Goal: Task Accomplishment & Management: Use online tool/utility

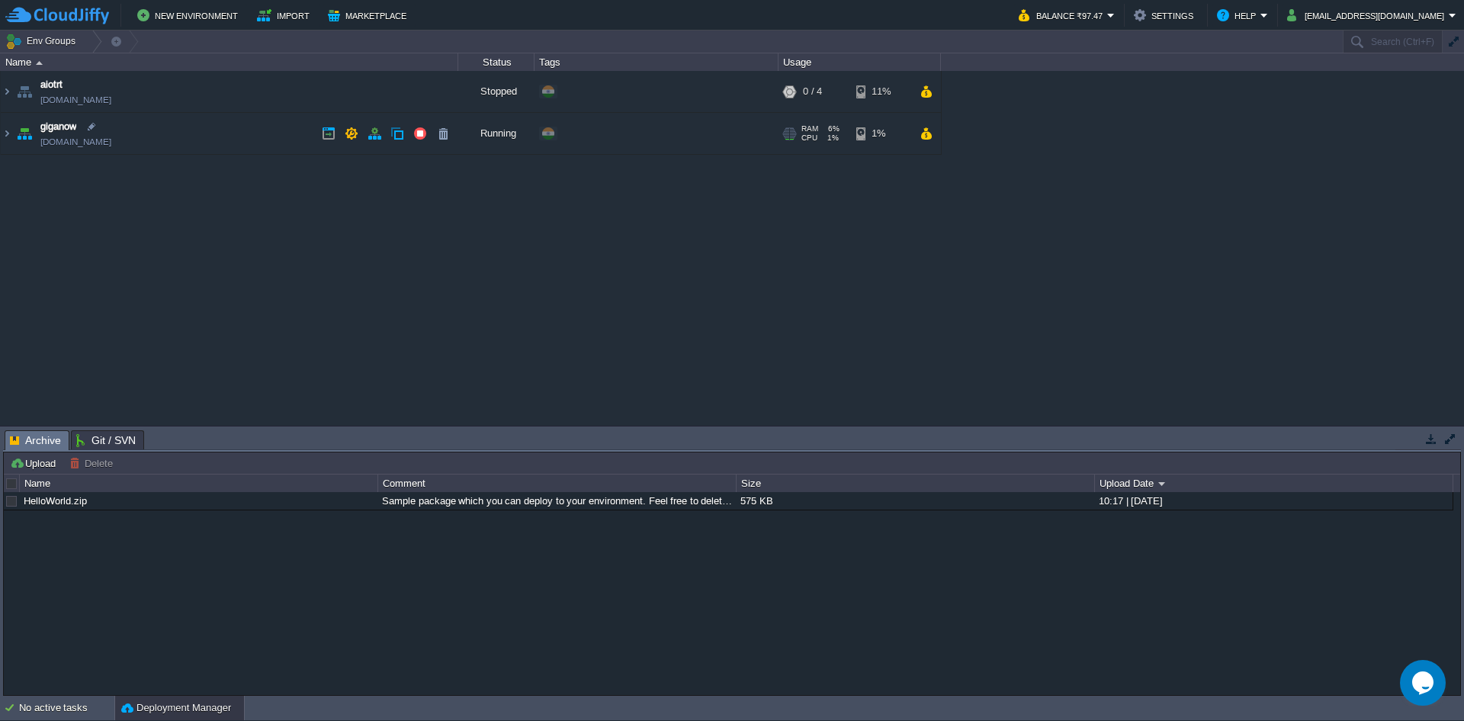
click at [324, 150] on td "giganow [DOMAIN_NAME]" at bounding box center [230, 134] width 458 height 42
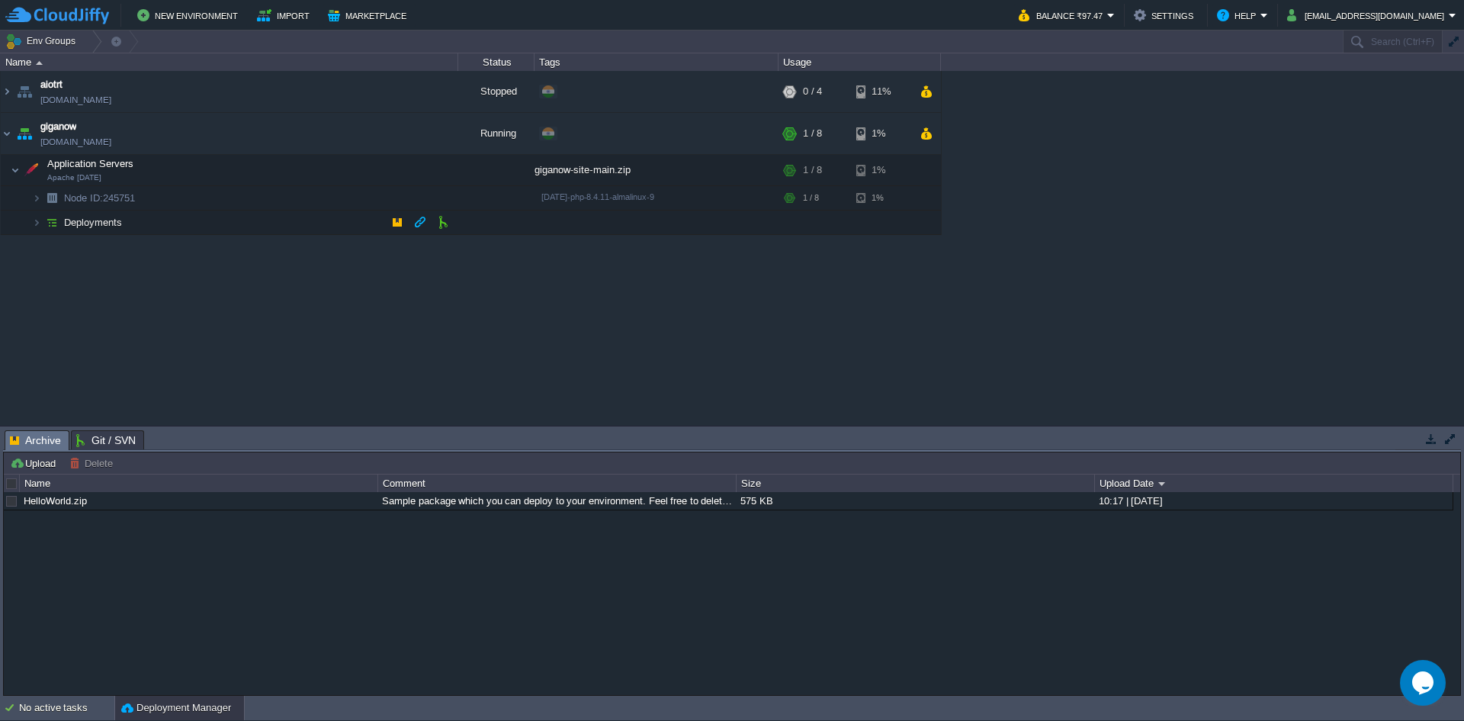
click at [176, 220] on td "Deployments" at bounding box center [230, 222] width 458 height 24
click at [435, 249] on td at bounding box center [443, 246] width 23 height 23
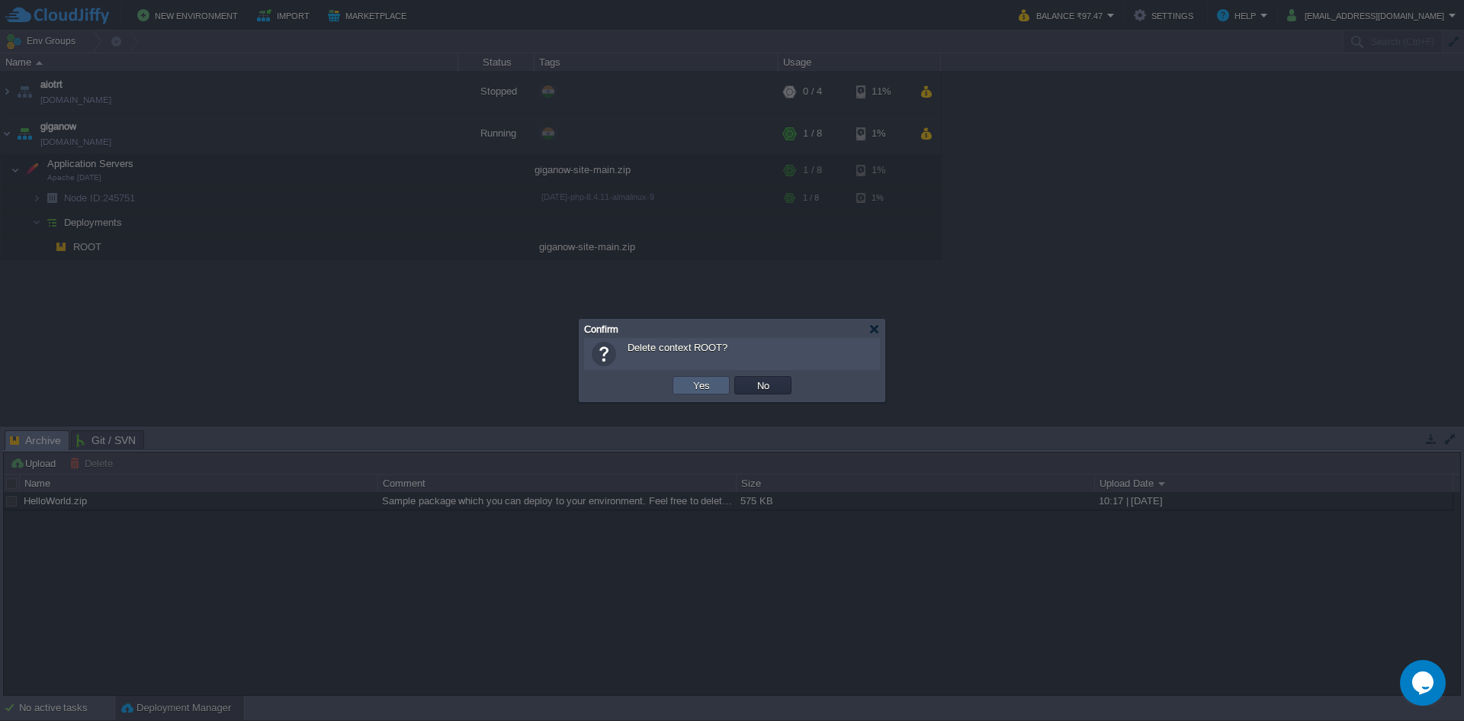
click at [699, 393] on td "Yes" at bounding box center [701, 385] width 57 height 18
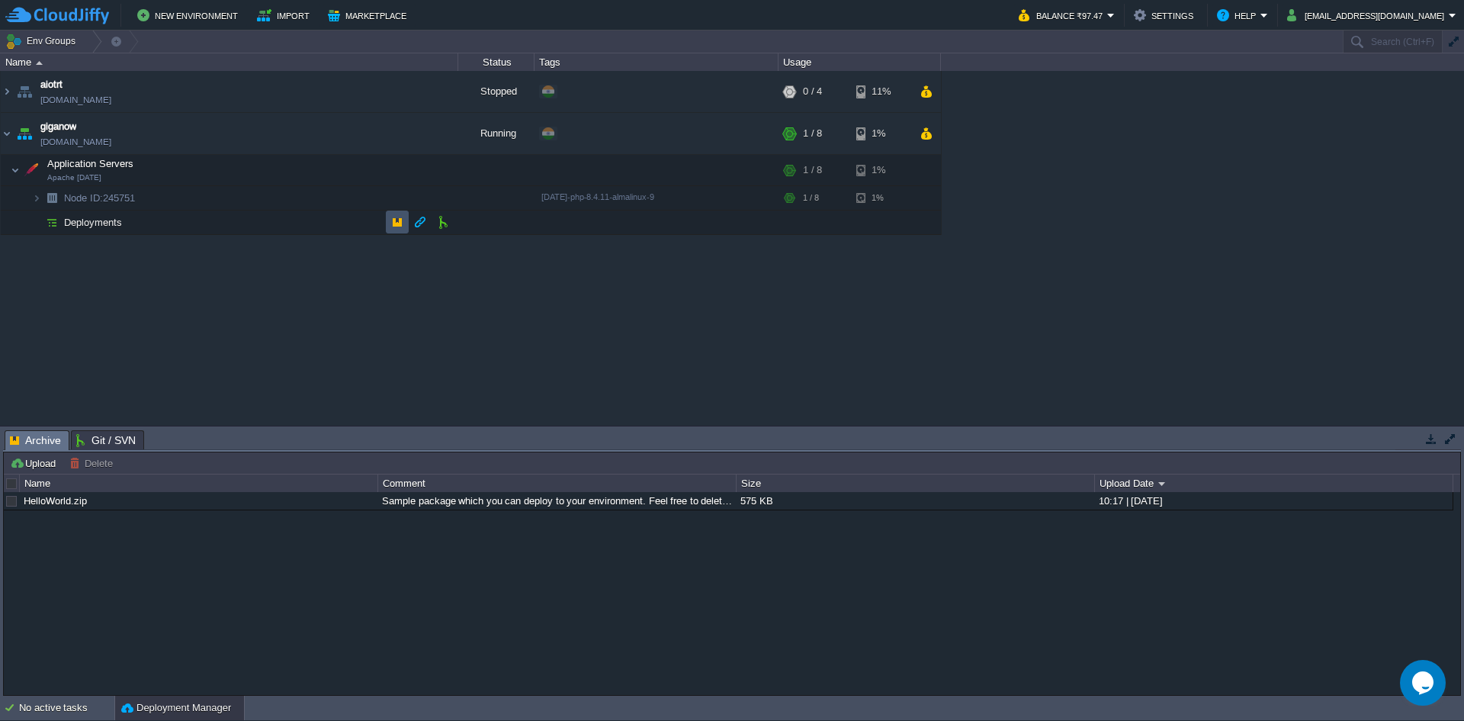
click at [402, 224] on button "button" at bounding box center [397, 222] width 14 height 14
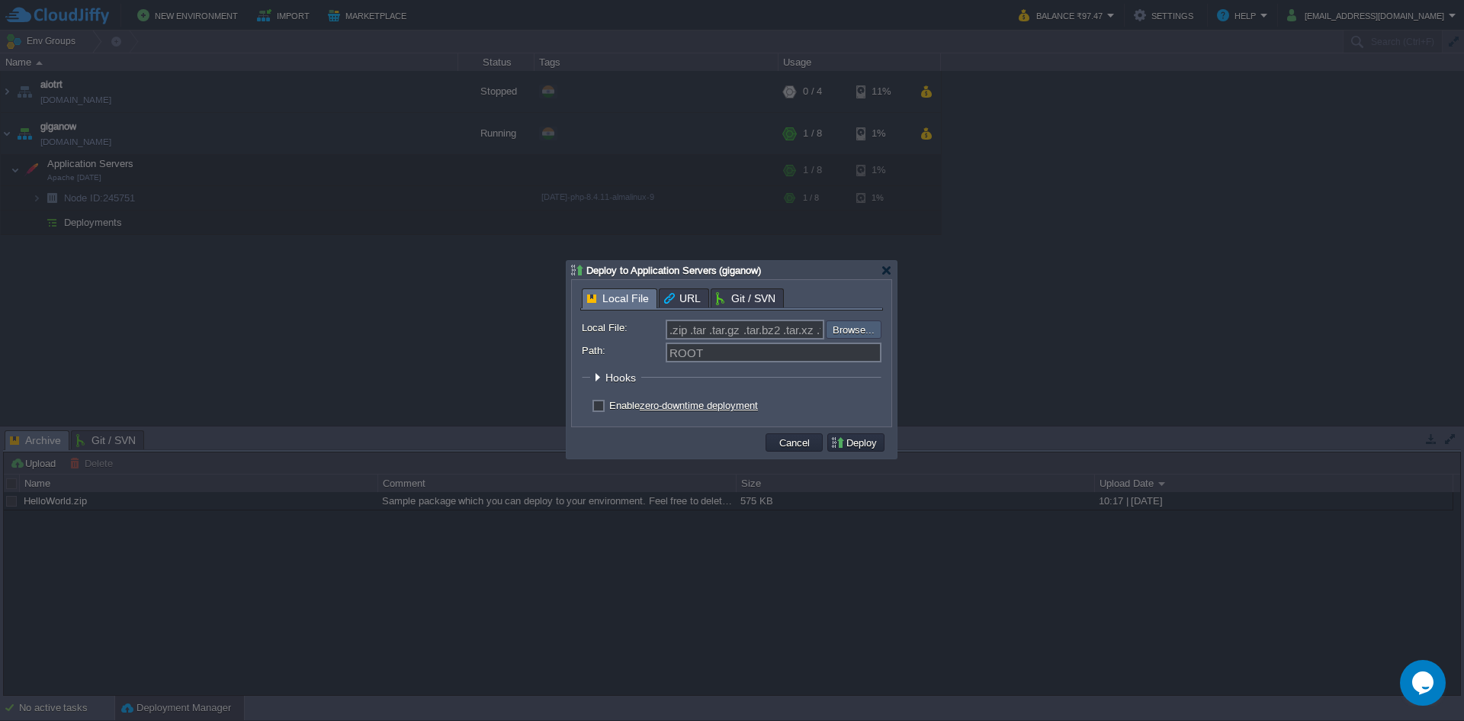
click at [854, 339] on input "file" at bounding box center [785, 329] width 193 height 18
type input "C:\fakepath\giganow-site-main.zip"
type input "giganow-site-main.zip"
click at [839, 446] on button "Deploy" at bounding box center [855, 442] width 51 height 14
